Goal: Information Seeking & Learning: Learn about a topic

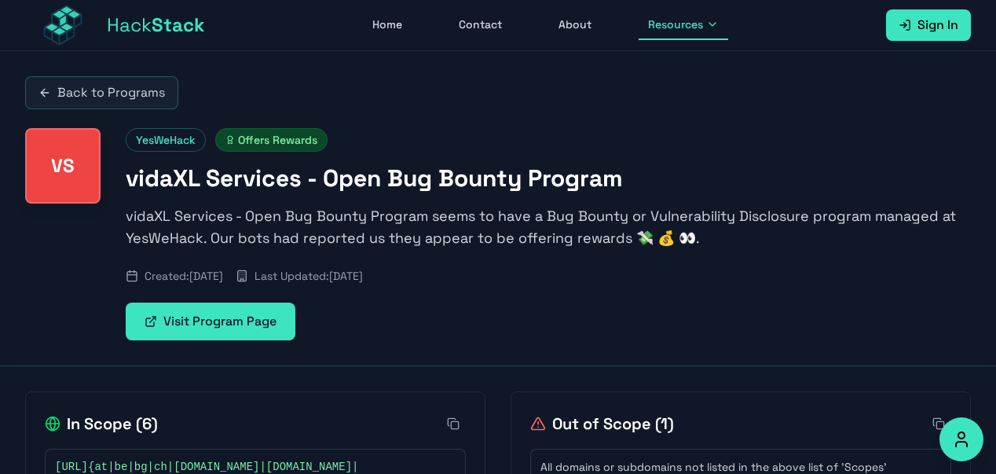
click at [78, 91] on link "Back to Programs" at bounding box center [101, 92] width 153 height 33
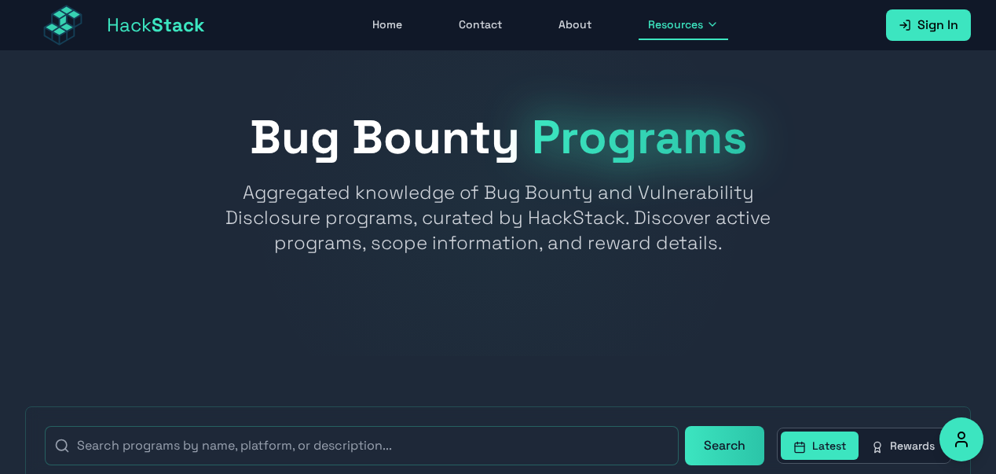
click at [826, 443] on button "Latest" at bounding box center [820, 445] width 78 height 28
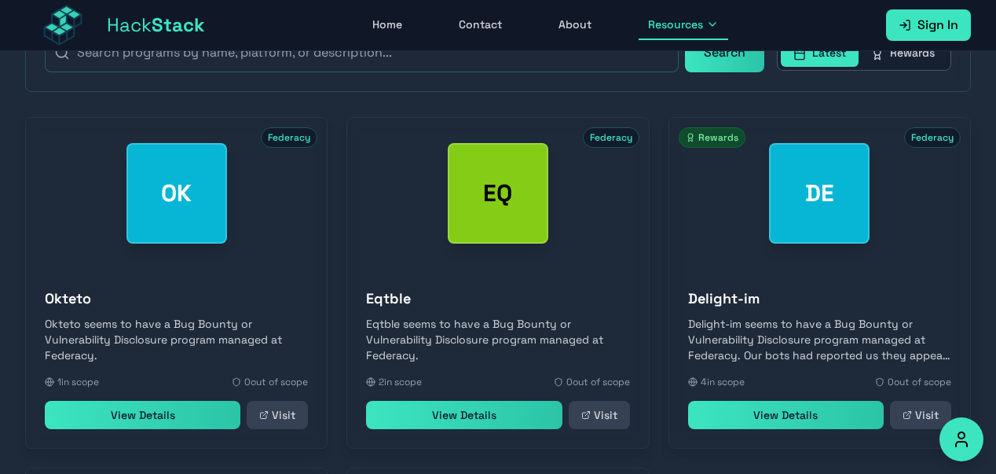
click at [830, 53] on button "Latest" at bounding box center [820, 52] width 78 height 28
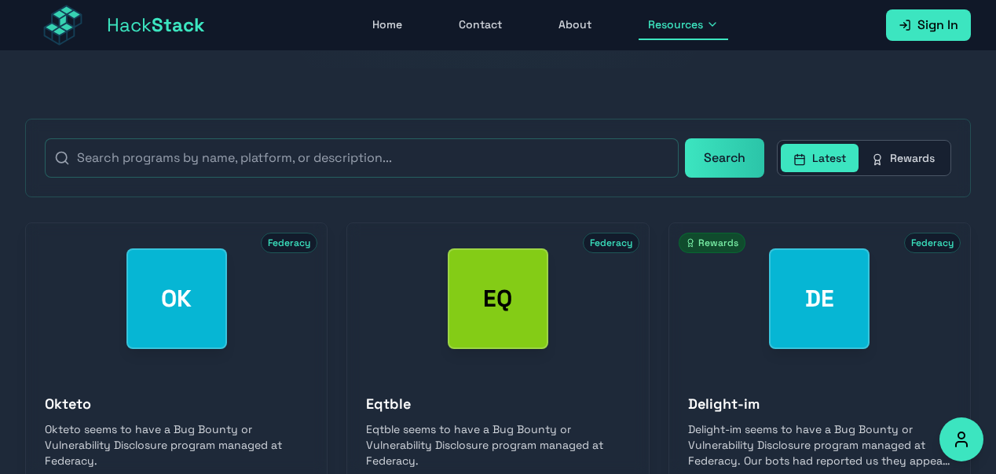
click at [824, 154] on button "Latest" at bounding box center [820, 158] width 78 height 28
click at [824, 155] on button "Latest" at bounding box center [820, 158] width 78 height 28
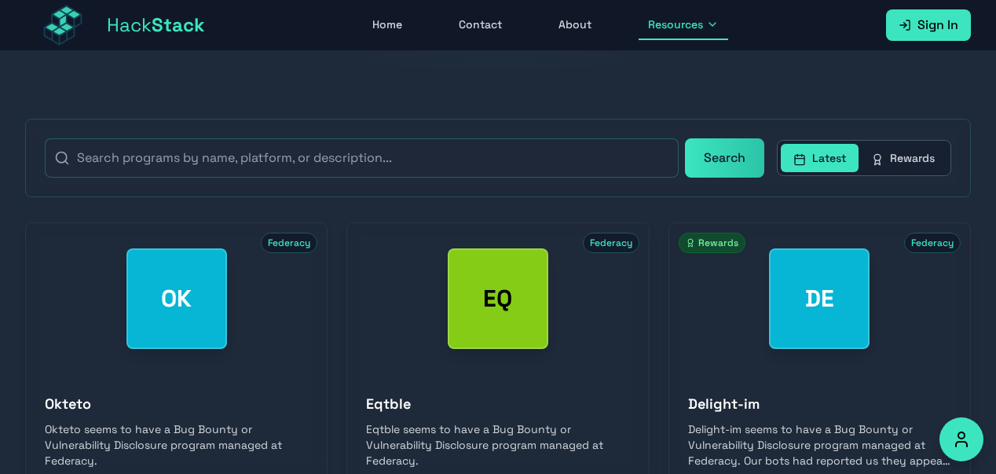
click at [824, 155] on button "Latest" at bounding box center [820, 158] width 78 height 28
click at [701, 30] on span "Resources" at bounding box center [675, 24] width 55 height 16
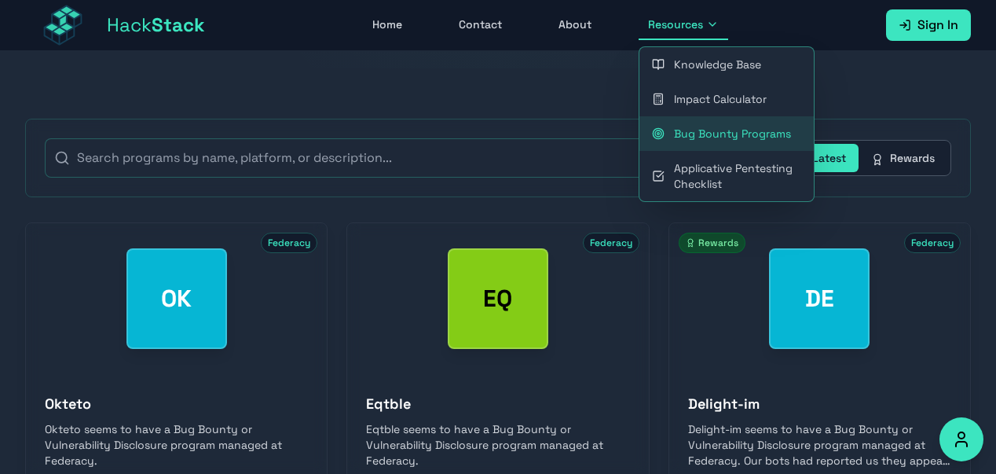
drag, startPoint x: 705, startPoint y: 24, endPoint x: 721, endPoint y: 180, distance: 156.3
click at [721, 40] on div "Resources Knowledge Base Impact Calculator Bug Bounty Programs Applicative Pent…" at bounding box center [684, 25] width 90 height 30
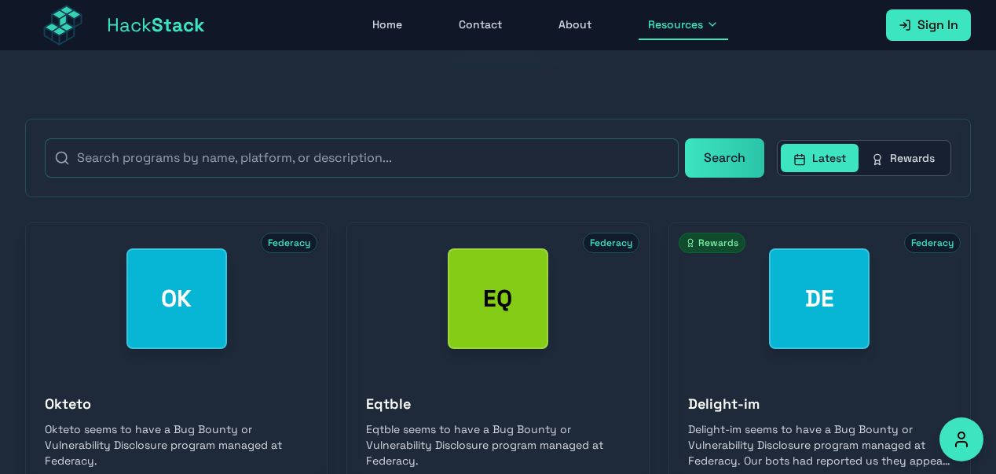
click at [884, 163] on button "Rewards" at bounding box center [903, 158] width 89 height 28
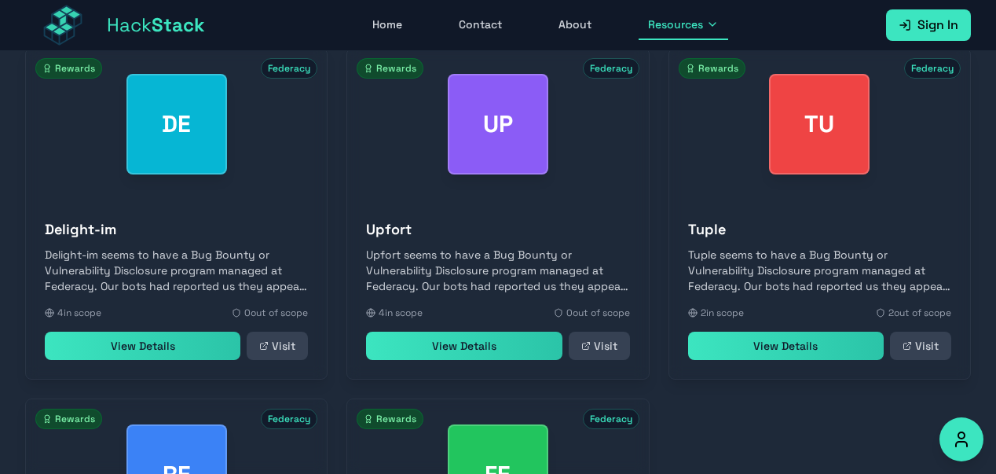
scroll to position [828, 0]
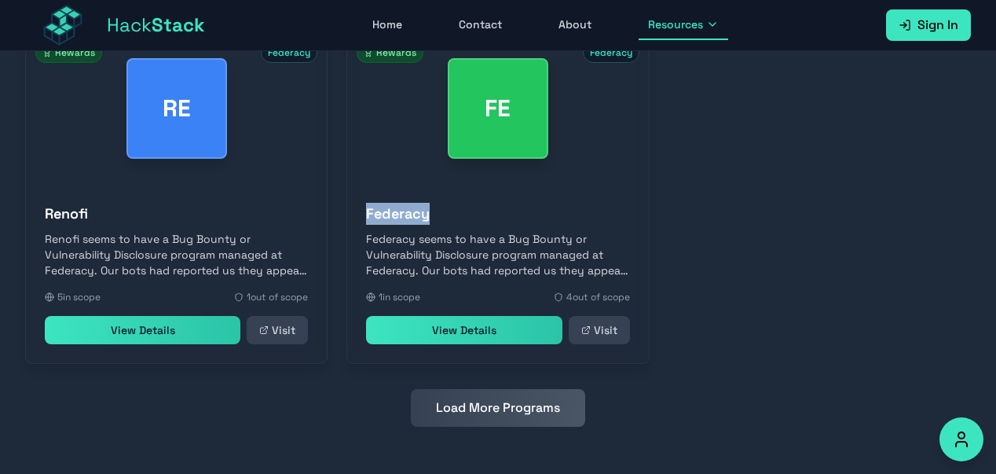
drag, startPoint x: 426, startPoint y: 209, endPoint x: 352, endPoint y: 208, distance: 73.9
click at [352, 208] on div "Federacy Federacy seems to have a Bug Bounty or Vulnerability Disclosure progra…" at bounding box center [497, 273] width 301 height 179
copy h3 "Federacy"
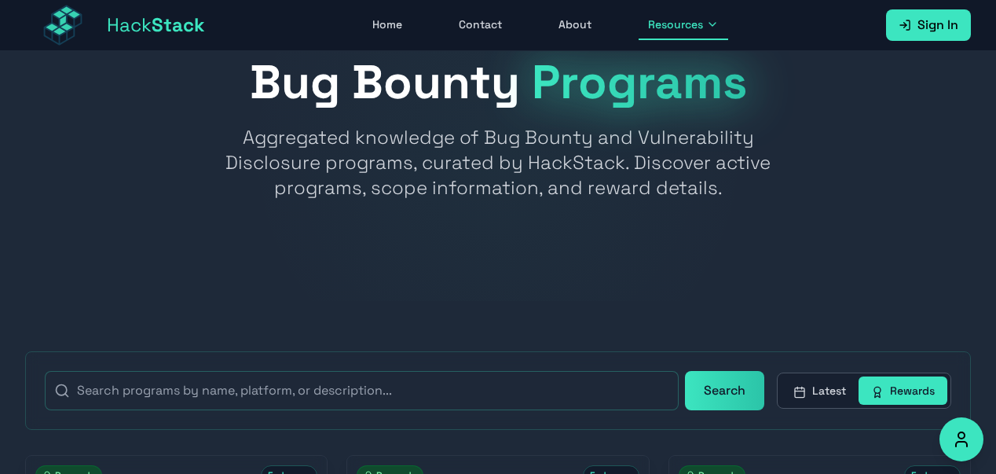
scroll to position [42, 0]
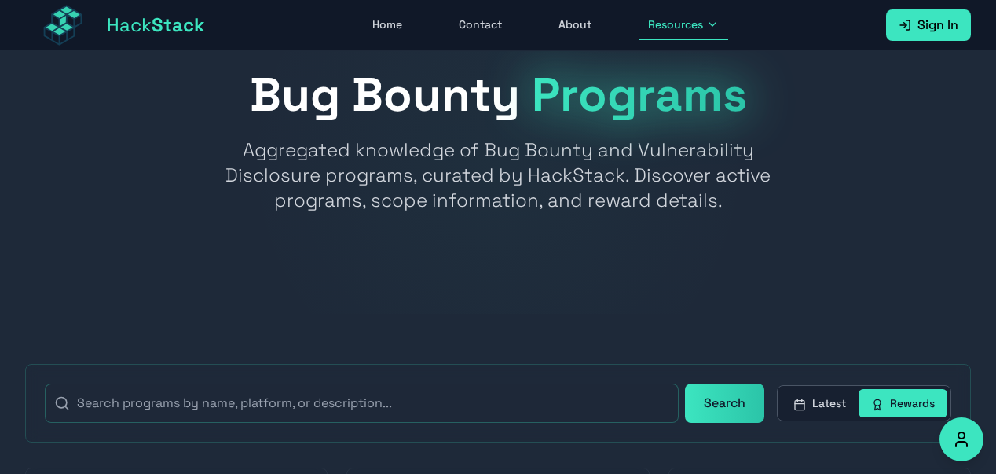
click at [830, 400] on button "Latest" at bounding box center [820, 403] width 78 height 28
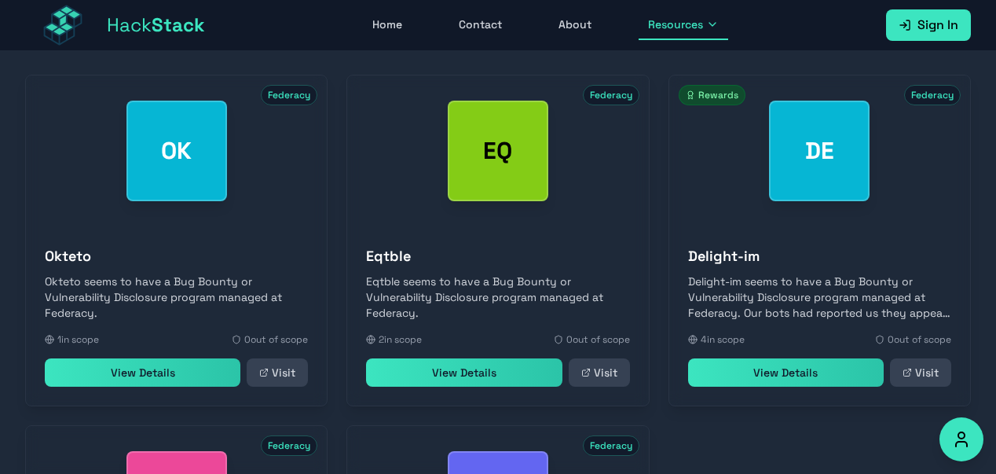
scroll to position [828, 0]
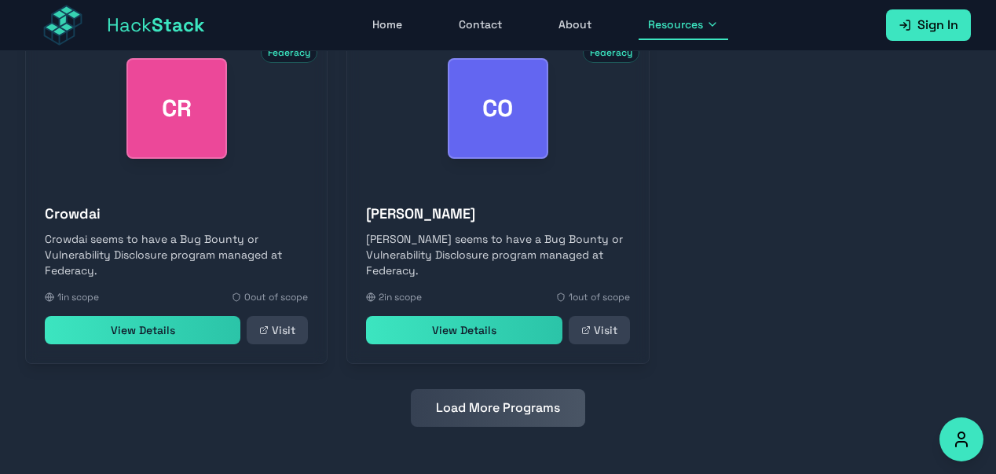
click at [553, 414] on button "Load More Programs" at bounding box center [498, 408] width 174 height 38
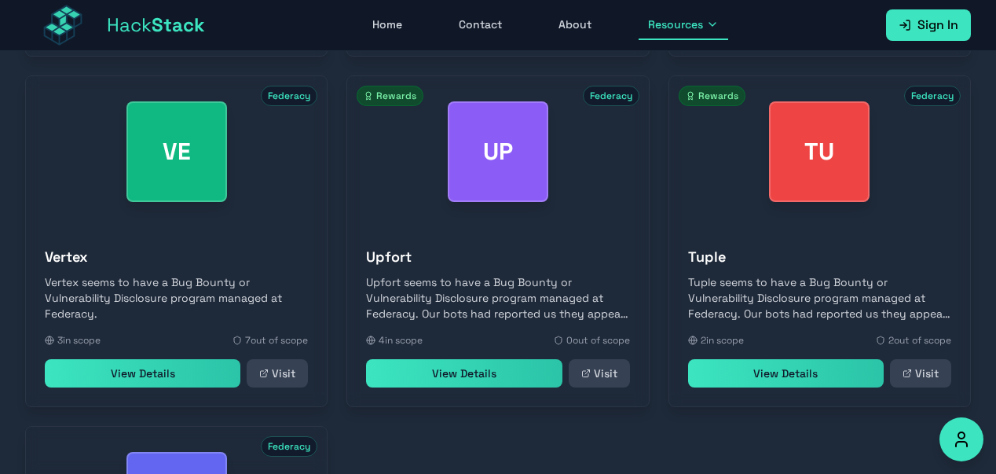
scroll to position [1528, 0]
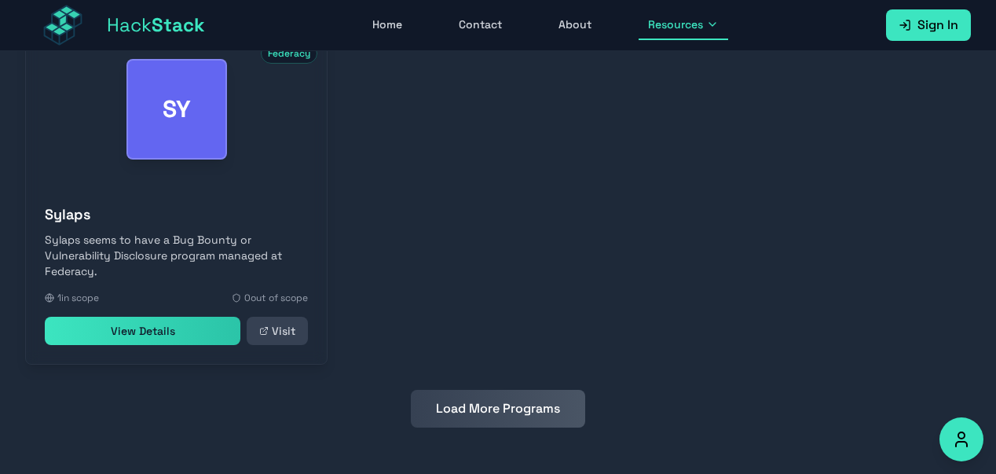
click at [508, 406] on button "Load More Programs" at bounding box center [498, 409] width 174 height 38
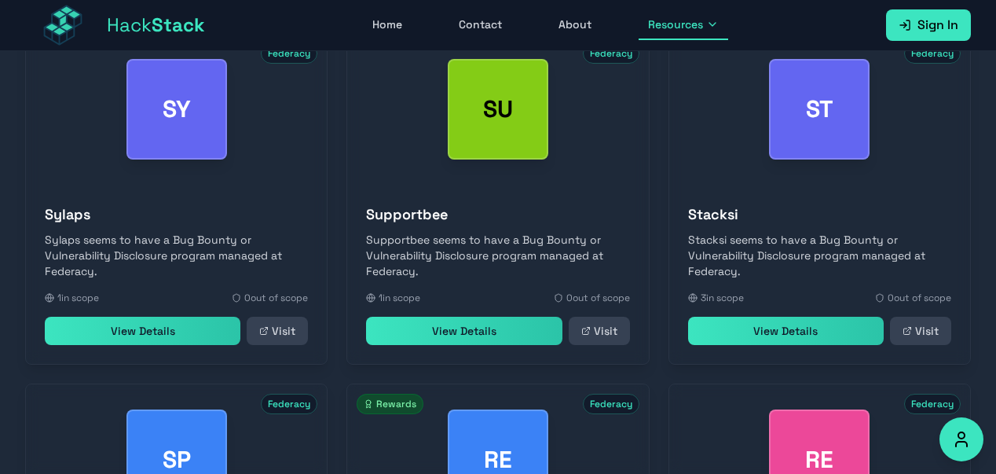
scroll to position [1878, 0]
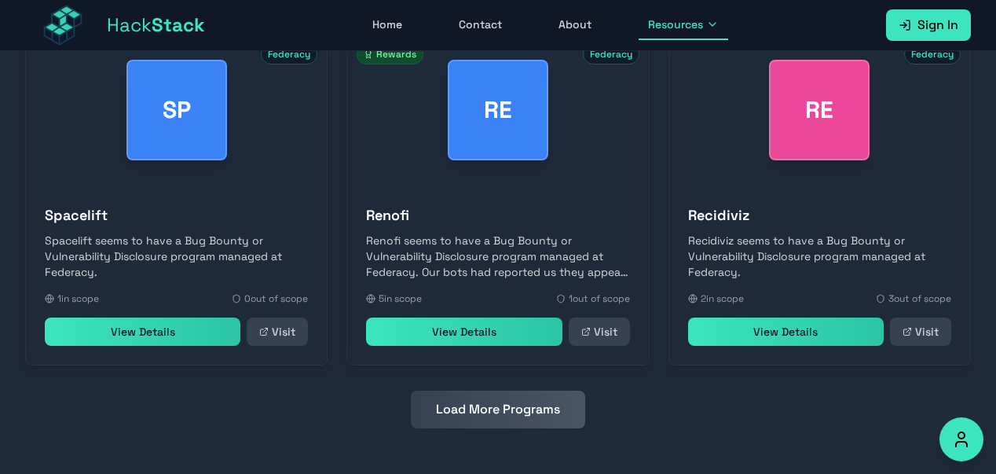
click at [512, 417] on button "Load More Programs" at bounding box center [498, 409] width 174 height 38
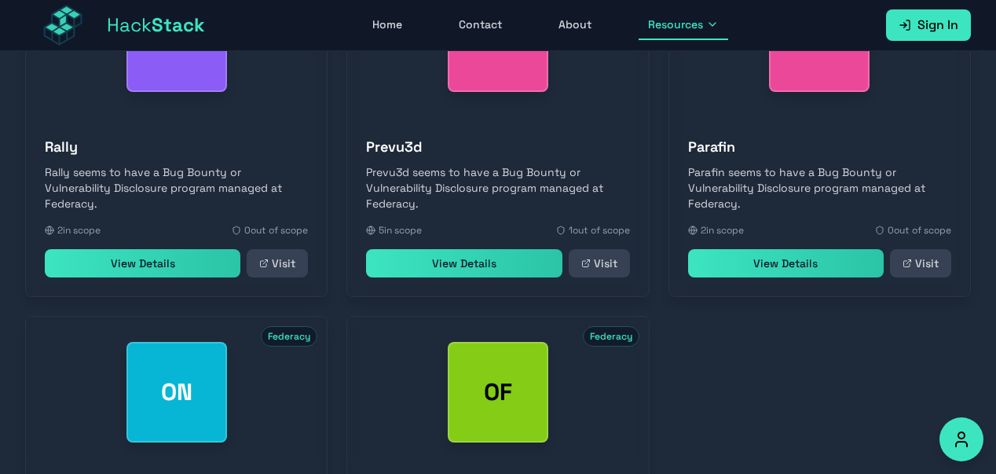
scroll to position [2578, 0]
